Goal: Ask a question

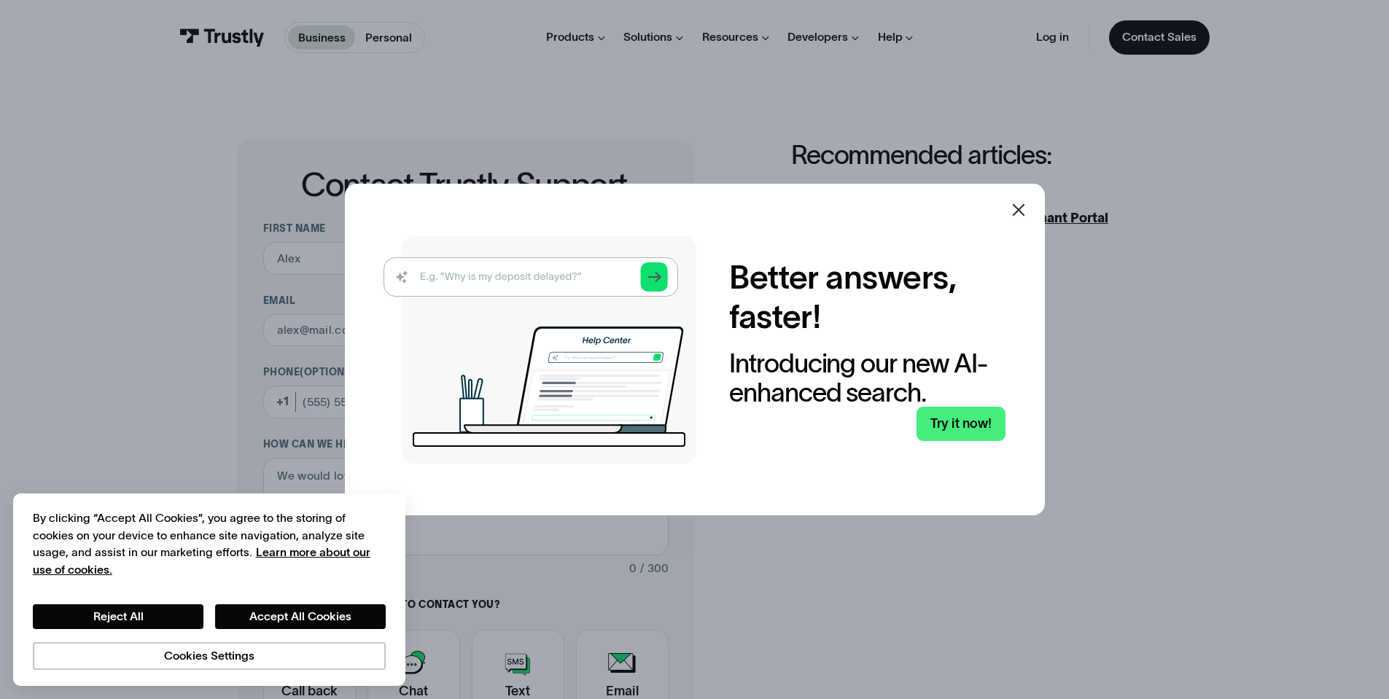
click at [1024, 214] on icon at bounding box center [1018, 209] width 17 height 17
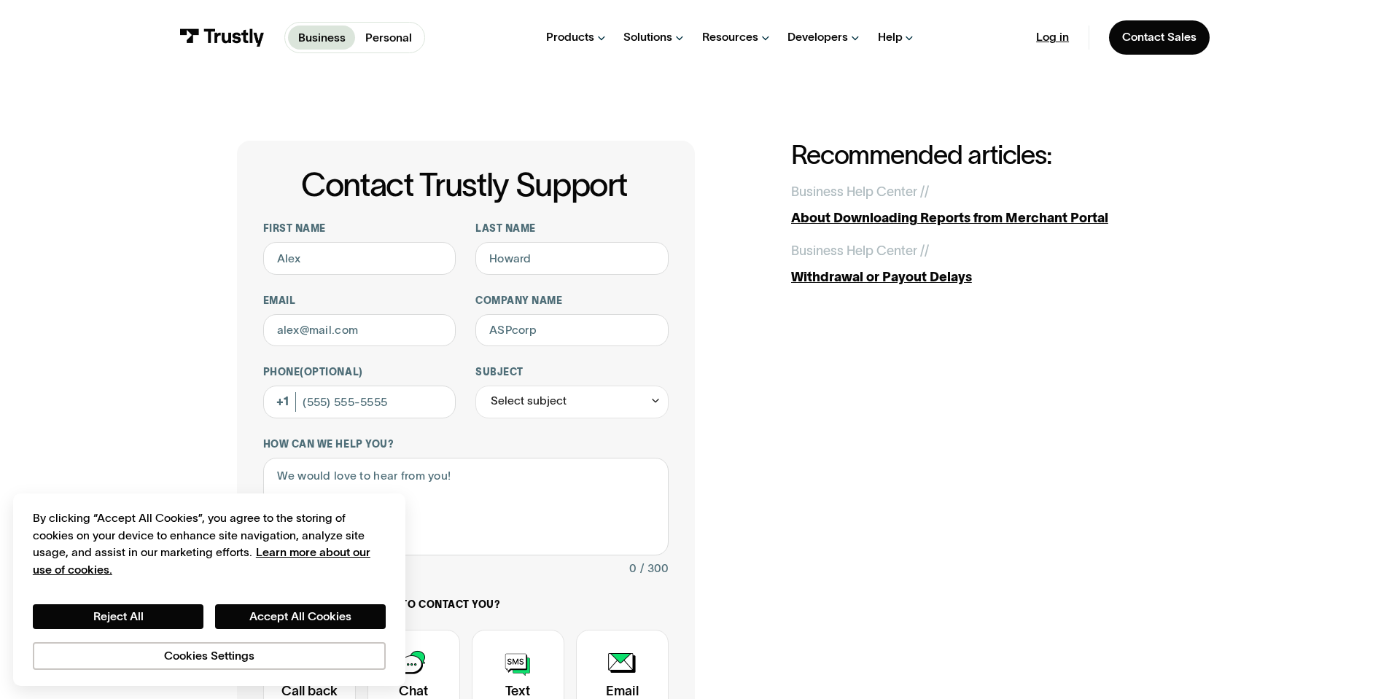
click at [1048, 34] on link "Log in" at bounding box center [1052, 37] width 33 height 15
click at [167, 260] on div "Contact Trustly Support First name Last name Email Company name Phone (Optional…" at bounding box center [694, 513] width 1323 height 876
click at [350, 270] on input "First name" at bounding box center [359, 258] width 193 height 33
click at [215, 209] on div "Contact Trustly Support First name Last name Email Company name Phone (Optional…" at bounding box center [694, 513] width 1323 height 876
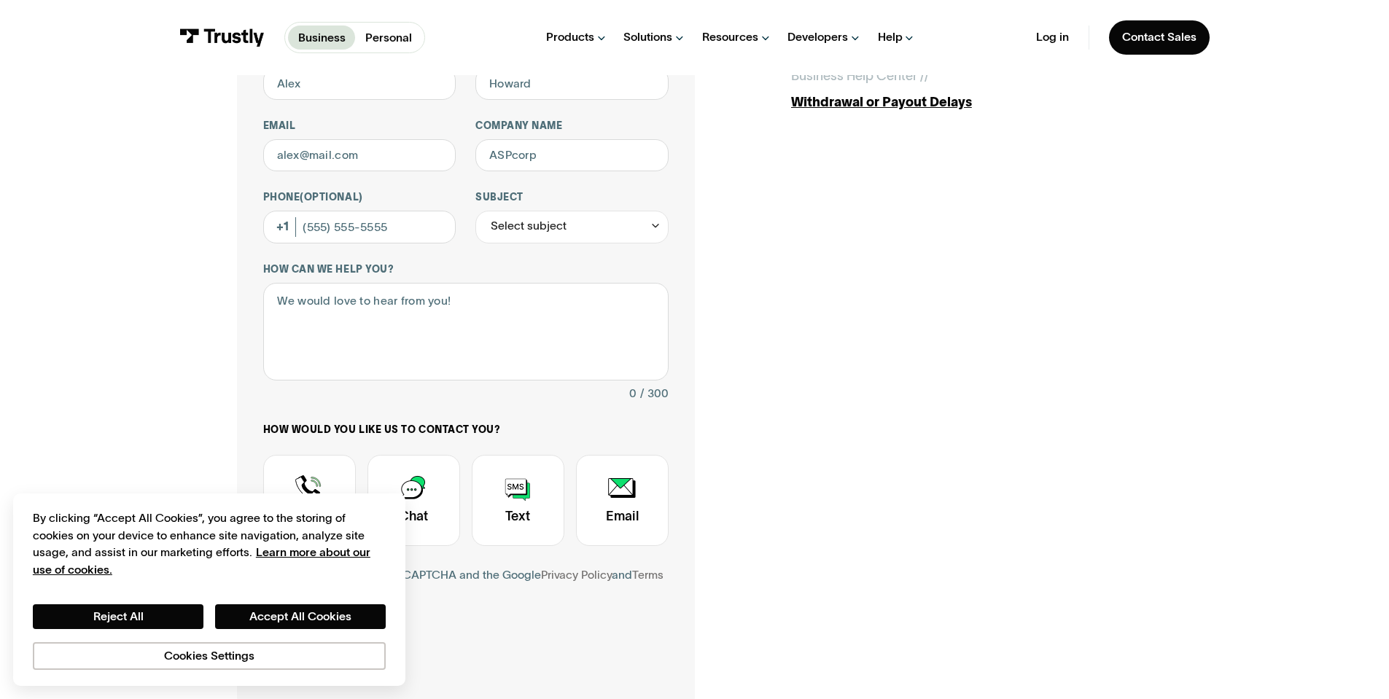
scroll to position [262, 0]
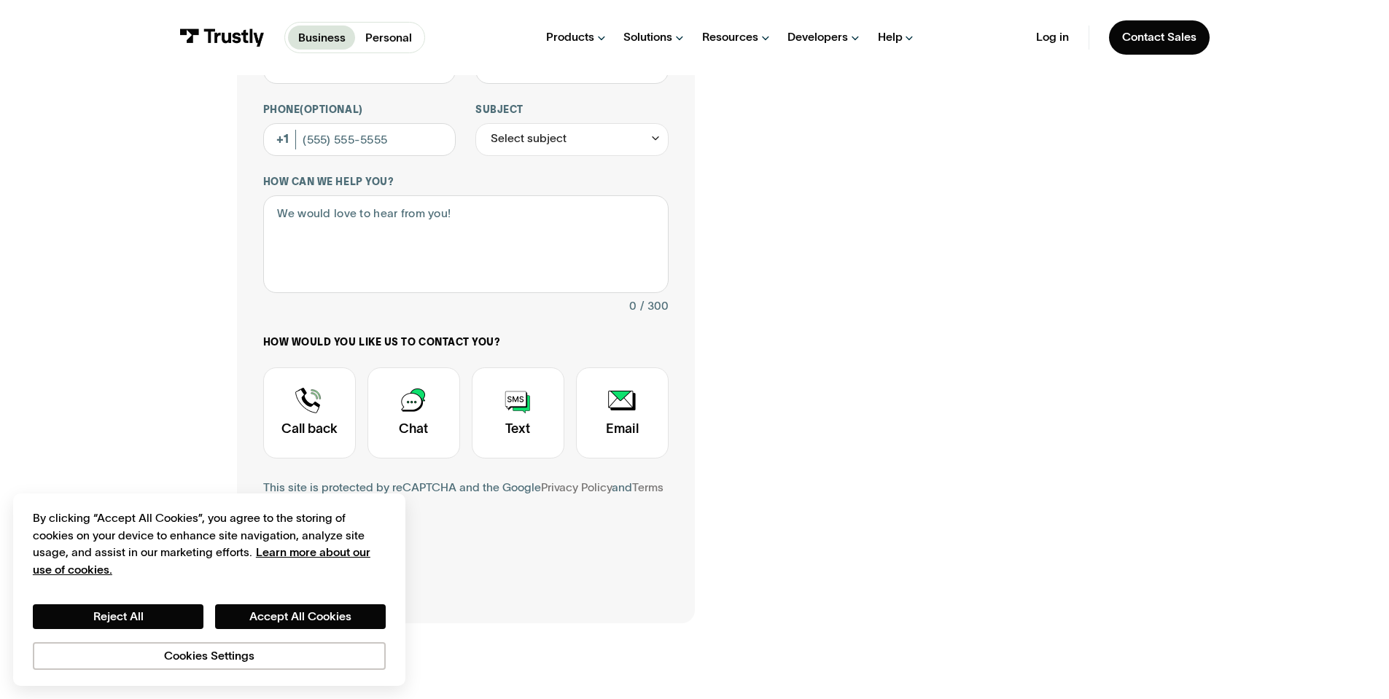
click at [461, 607] on div "Contact Trustly Support First name Last name Email Company name Phone (Optional…" at bounding box center [466, 250] width 458 height 745
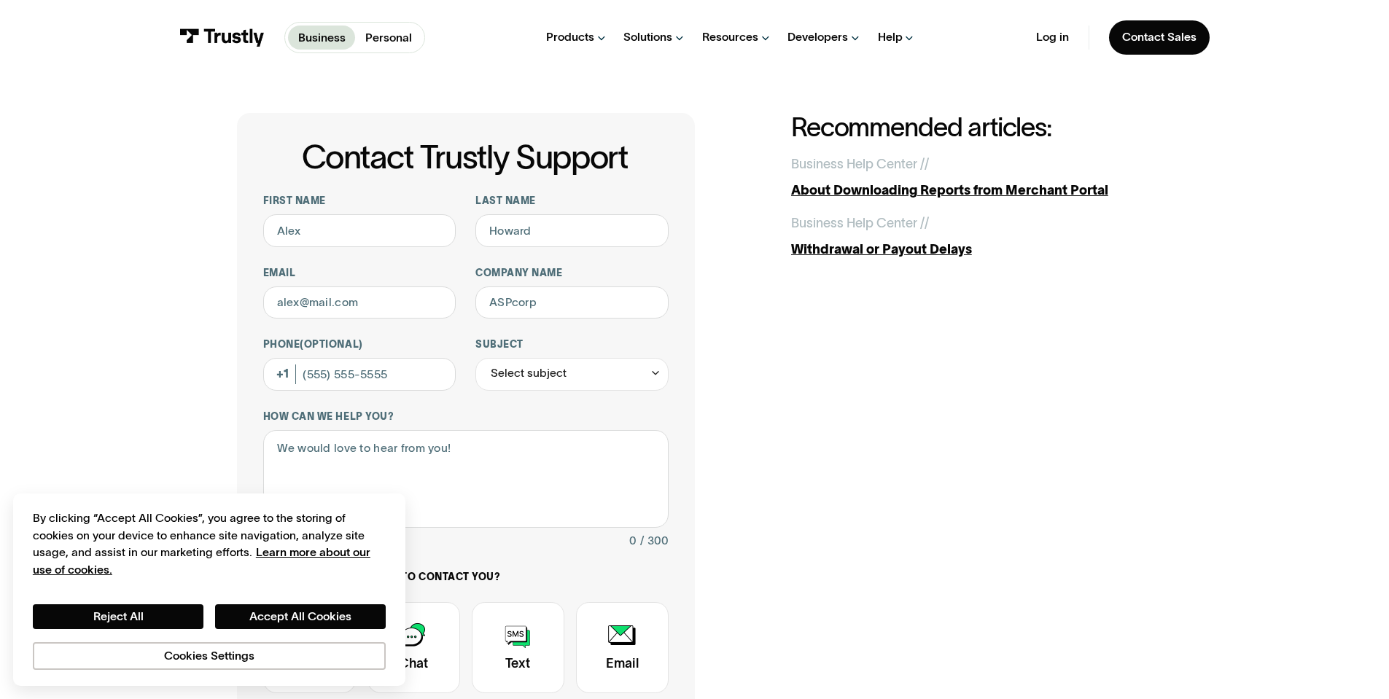
scroll to position [0, 0]
